Goal: Transaction & Acquisition: Purchase product/service

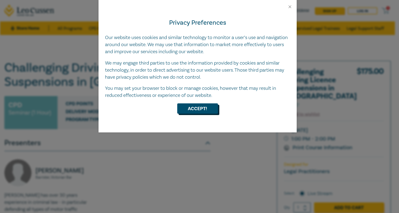
click at [198, 113] on button "Accept!" at bounding box center [197, 108] width 41 height 10
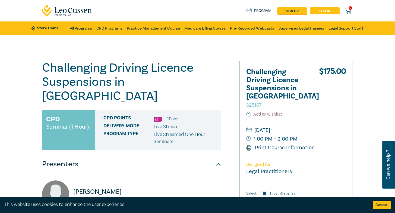
click at [339, 11] on link "Log in" at bounding box center [325, 10] width 30 height 7
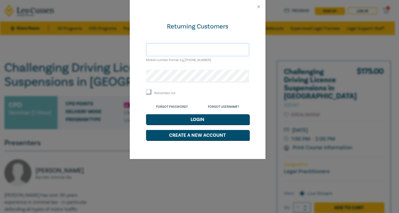
click at [207, 47] on input "text" at bounding box center [197, 49] width 103 height 13
type input "andrew.heetae.bae@gmail.com"
click at [146, 114] on button "Login" at bounding box center [197, 119] width 103 height 10
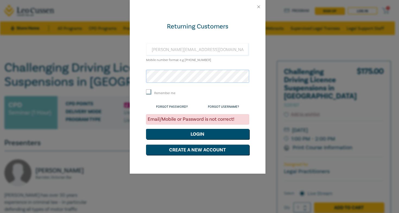
click at [0, 65] on div "Returning Customers andrew.heetae.bae@gmail.com Mobile number format e.g +61 00…" at bounding box center [199, 106] width 399 height 213
click at [146, 129] on button "Login" at bounding box center [197, 134] width 103 height 10
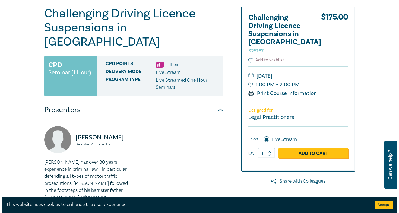
scroll to position [81, 0]
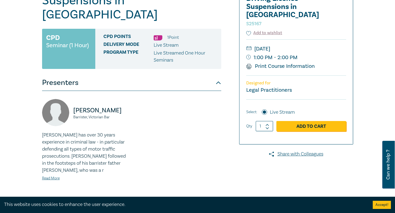
click at [333, 112] on div "$ 175.00 Select: Live Stream Qty 1 Add to Cart" at bounding box center [296, 117] width 100 height 37
click at [334, 121] on link "Add to Cart" at bounding box center [311, 126] width 70 height 10
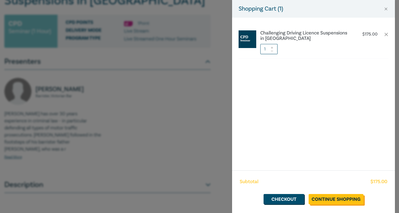
click at [337, 198] on link "Continue Shopping" at bounding box center [335, 199] width 55 height 10
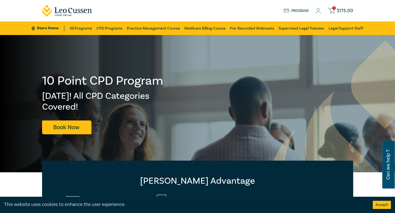
click at [334, 13] on icon at bounding box center [330, 10] width 7 height 7
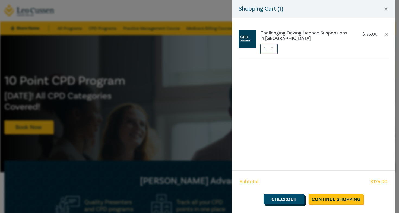
click at [291, 195] on link "Checkout" at bounding box center [283, 199] width 41 height 10
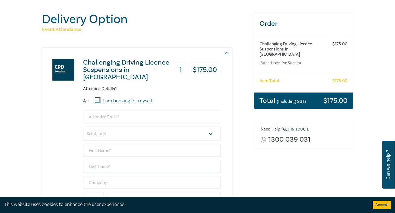
scroll to position [54, 0]
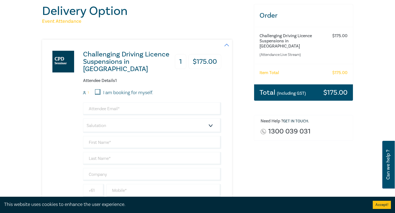
click at [95, 94] on input "I am booking for myself." at bounding box center [97, 91] width 5 height 5
checkbox input "true"
type input "andrew.heetae.bae@gmail.com"
type input "Andrew"
type input "Bae"
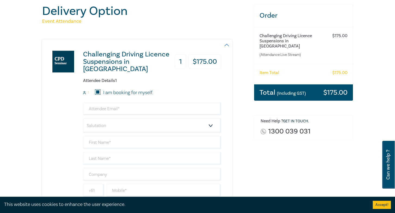
type input "Rodem Legal"
type input "435819127"
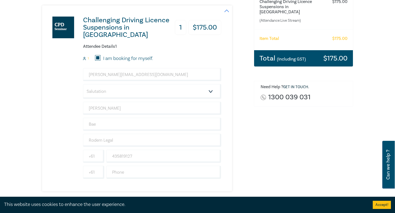
scroll to position [163, 0]
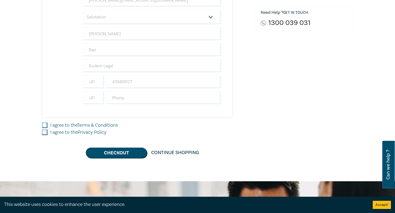
click at [42, 125] on input "I agree to the Terms & Conditions" at bounding box center [44, 125] width 5 height 5
checkbox input "true"
click at [42, 131] on input "I agree to the Privacy Policy" at bounding box center [44, 132] width 5 height 5
checkbox input "true"
click at [102, 153] on button "Checkout" at bounding box center [116, 153] width 61 height 10
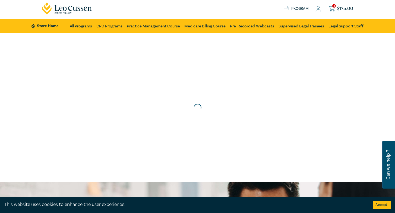
scroll to position [0, 0]
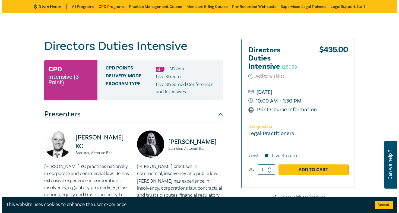
scroll to position [54, 0]
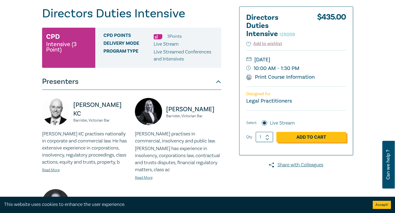
click at [334, 136] on link "Add to Cart" at bounding box center [311, 137] width 70 height 10
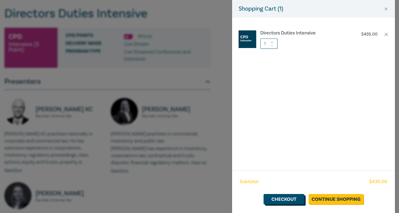
click at [290, 196] on link "Checkout" at bounding box center [283, 199] width 41 height 10
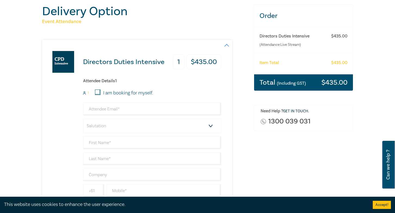
scroll to position [54, 0]
click at [95, 92] on input "I am booking for myself." at bounding box center [97, 91] width 5 height 5
checkbox input "true"
type input "andrew.heetae.bae@gmail.com"
type input "Andrew"
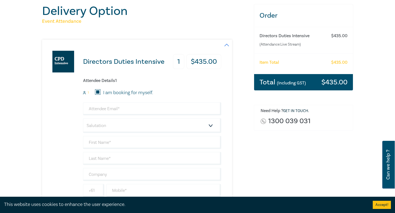
type input "Bae"
type input "Rodem Legal"
type input "435819127"
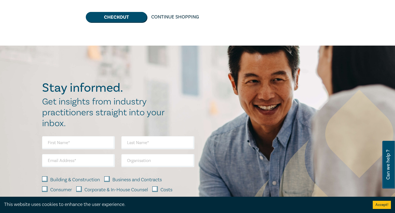
scroll to position [163, 0]
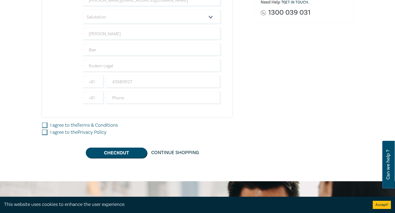
click at [42, 125] on div "I agree to the Terms & Conditions" at bounding box center [144, 125] width 205 height 7
click at [42, 125] on input "I agree to the Terms & Conditions" at bounding box center [44, 125] width 5 height 5
checkbox input "true"
click at [42, 132] on input "I agree to the Privacy Policy" at bounding box center [44, 132] width 5 height 5
checkbox input "true"
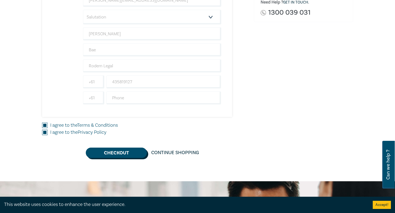
click at [116, 156] on button "Checkout" at bounding box center [116, 153] width 61 height 10
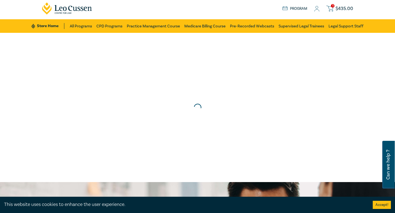
scroll to position [0, 0]
